Goal: Find contact information: Find contact information

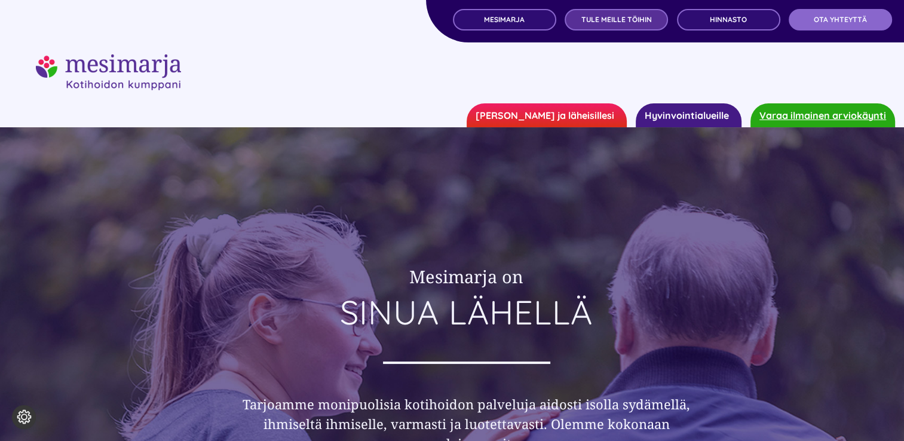
click at [632, 29] on link "TULE MEILLE TÖIHIN" at bounding box center [616, 20] width 103 height 22
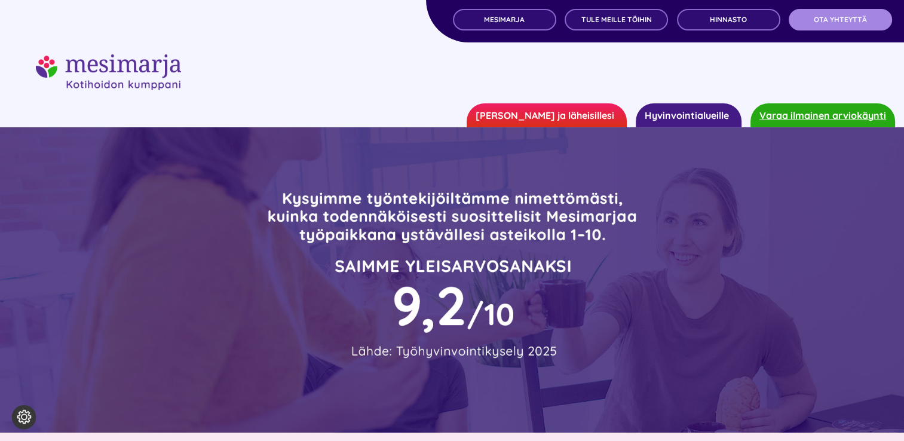
click at [843, 25] on link "OTA YHTEYTTÄ" at bounding box center [840, 20] width 103 height 22
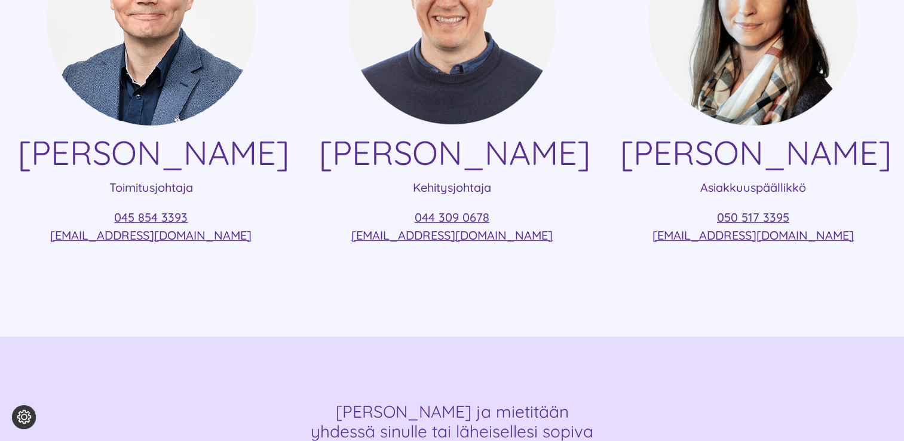
scroll to position [418, 0]
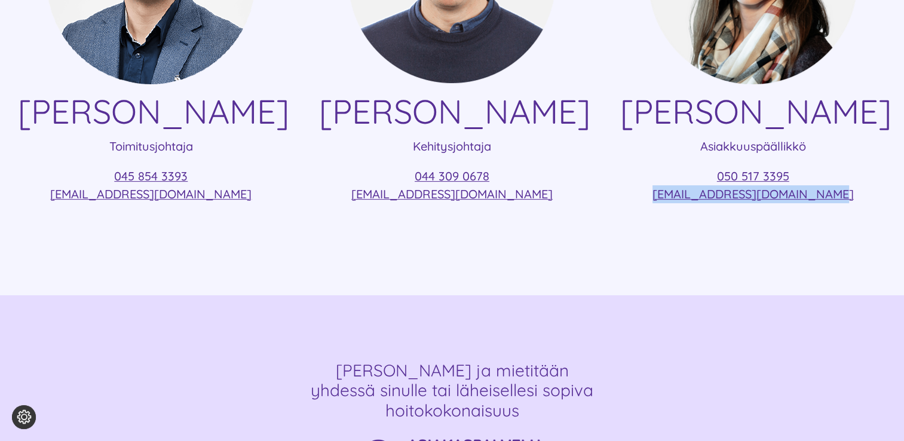
drag, startPoint x: 670, startPoint y: 193, endPoint x: 845, endPoint y: 191, distance: 175.1
click at [845, 191] on p "050 517 3395 [EMAIL_ADDRESS][DOMAIN_NAME]" at bounding box center [753, 185] width 266 height 36
copy link "taru.malinen@mesimarjasi.fi"
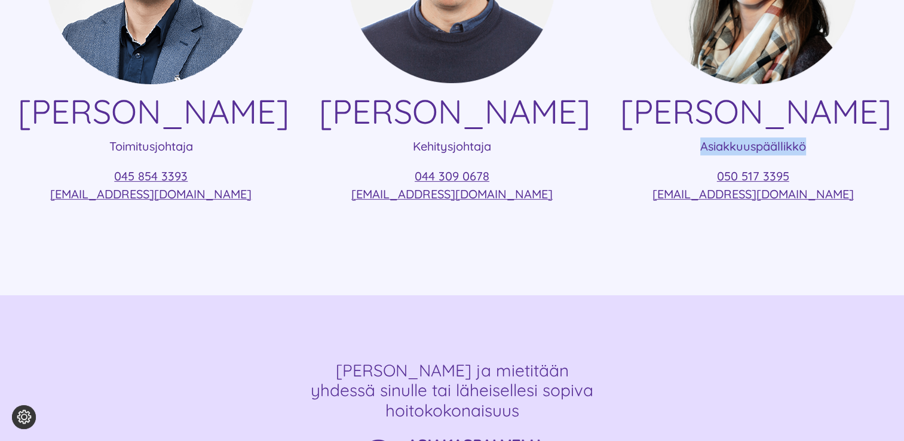
drag, startPoint x: 698, startPoint y: 149, endPoint x: 808, endPoint y: 148, distance: 109.3
click at [808, 148] on p "Asiakkuuspäällikkö" at bounding box center [753, 146] width 266 height 18
copy p "Asiakkuuspäällikkö"
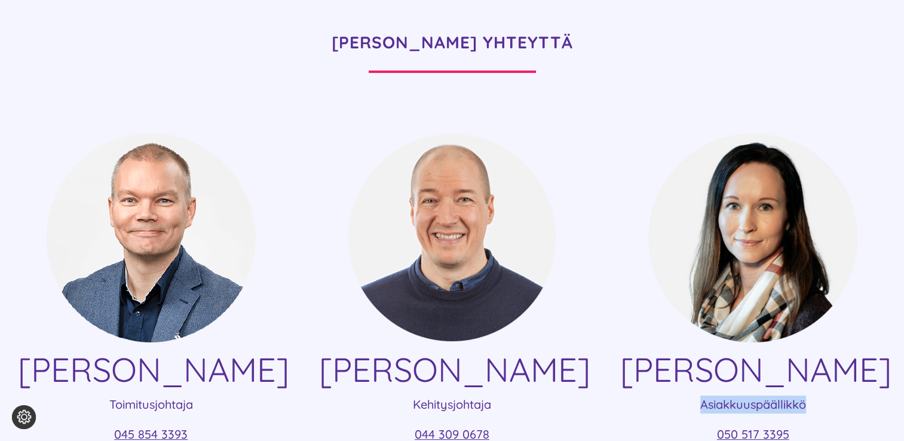
scroll to position [0, 0]
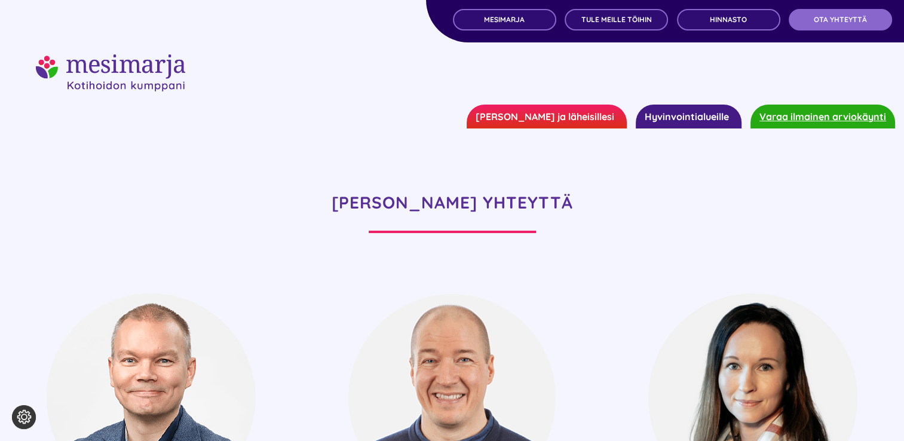
click at [146, 68] on img "mesimarjasi" at bounding box center [110, 72] width 149 height 37
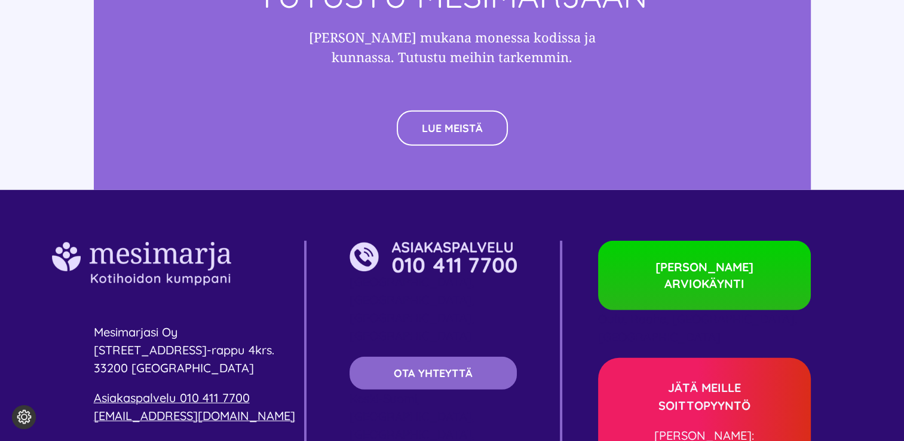
scroll to position [3406, 0]
